Goal: Navigation & Orientation: Find specific page/section

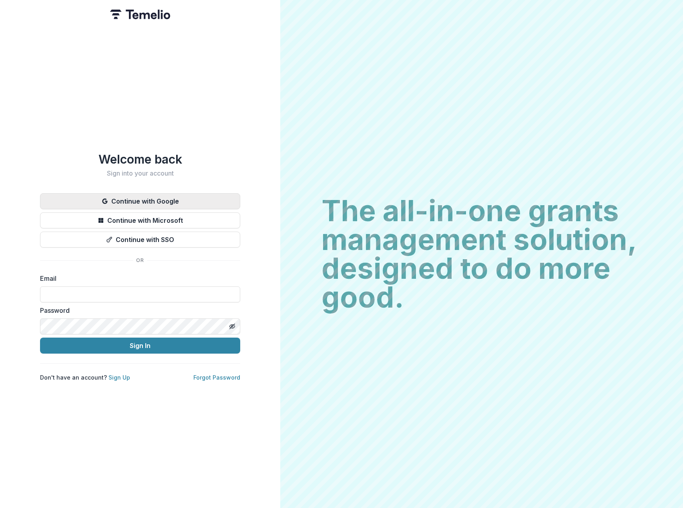
click at [161, 199] on button "Continue with Google" at bounding box center [140, 201] width 200 height 16
